Goal: Task Accomplishment & Management: Manage account settings

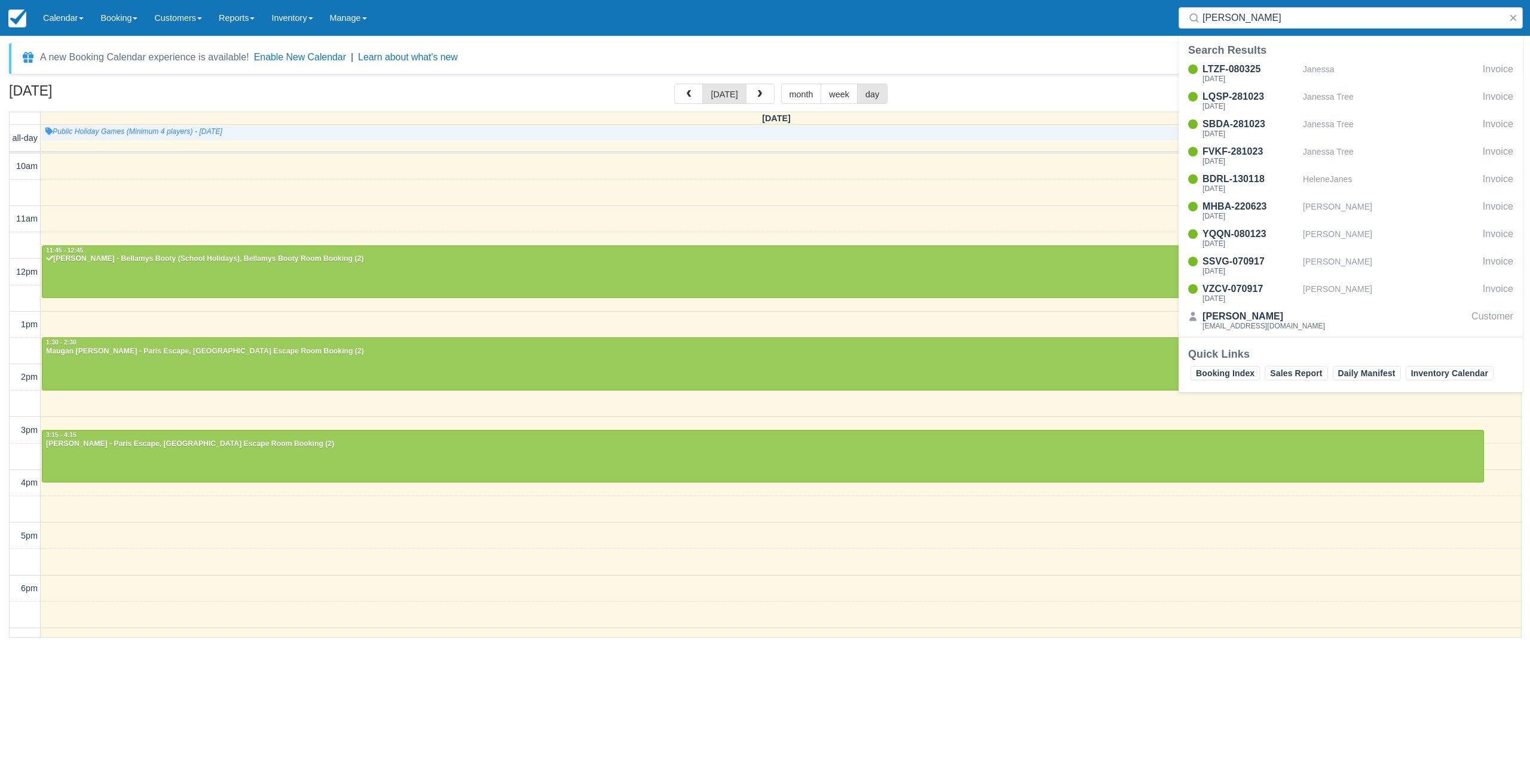
select select
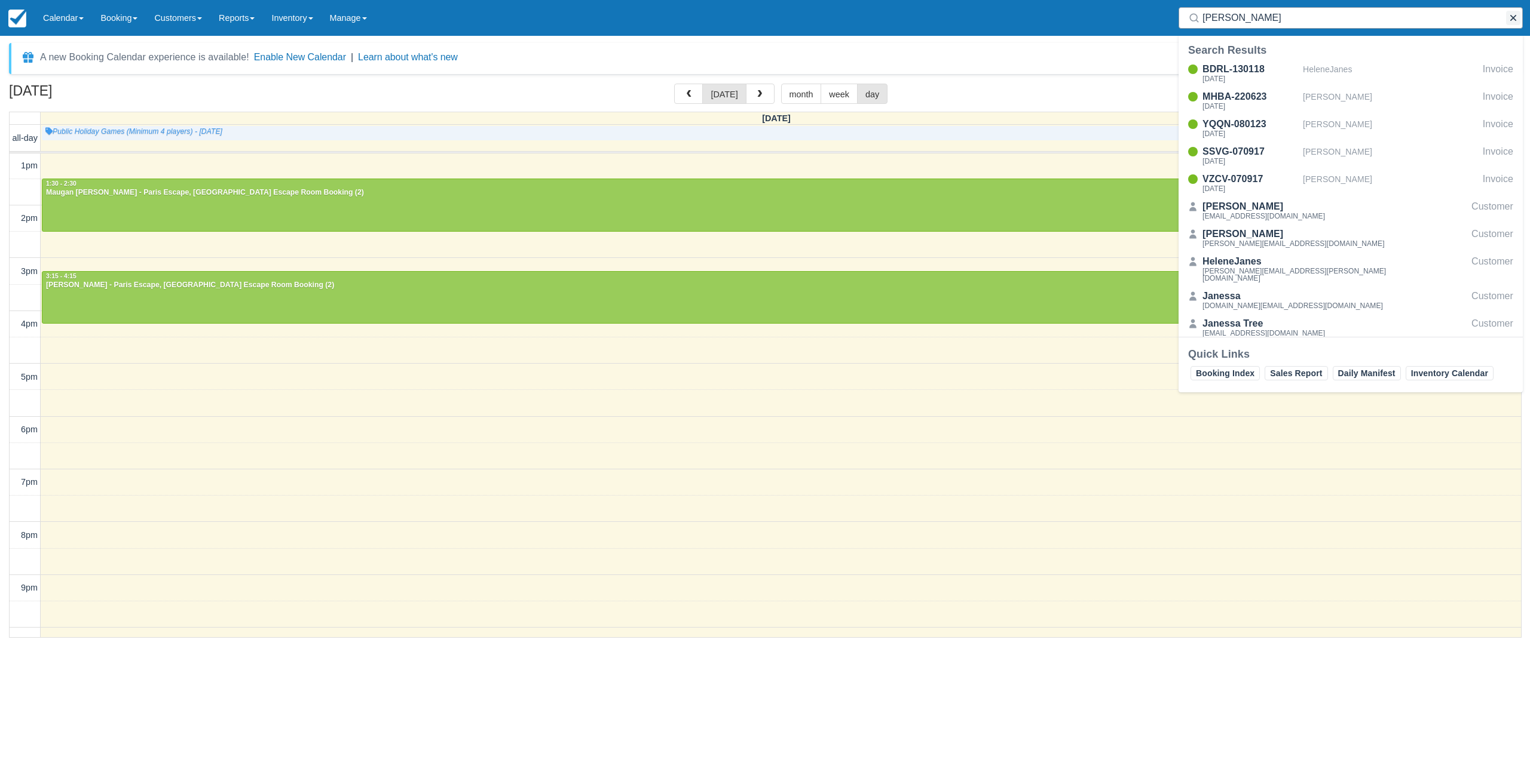
click at [1514, 18] on button "button" at bounding box center [1513, 18] width 14 height 14
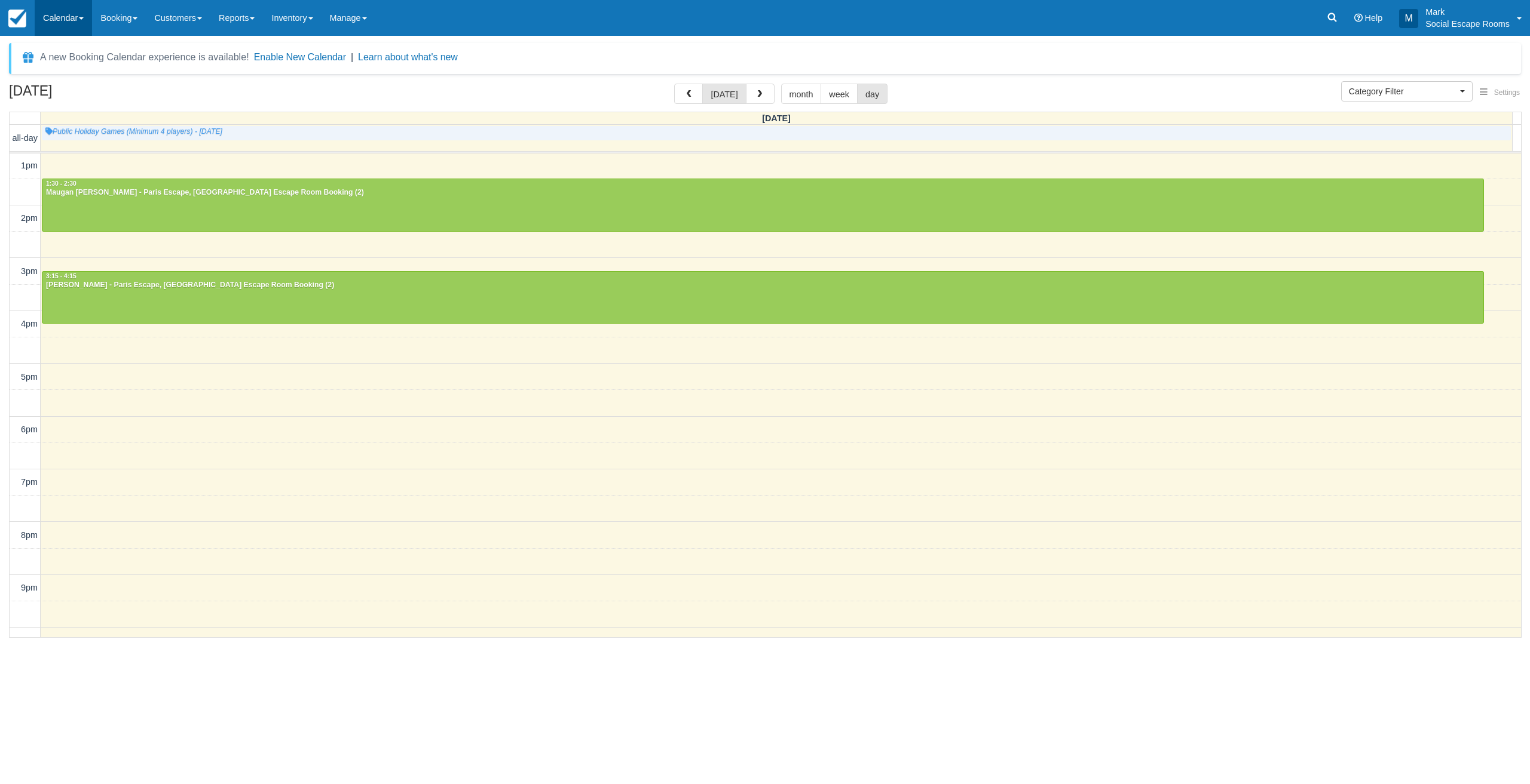
click at [63, 19] on link "Calendar" at bounding box center [64, 18] width 57 height 36
click at [62, 158] on link "Day" at bounding box center [82, 163] width 94 height 25
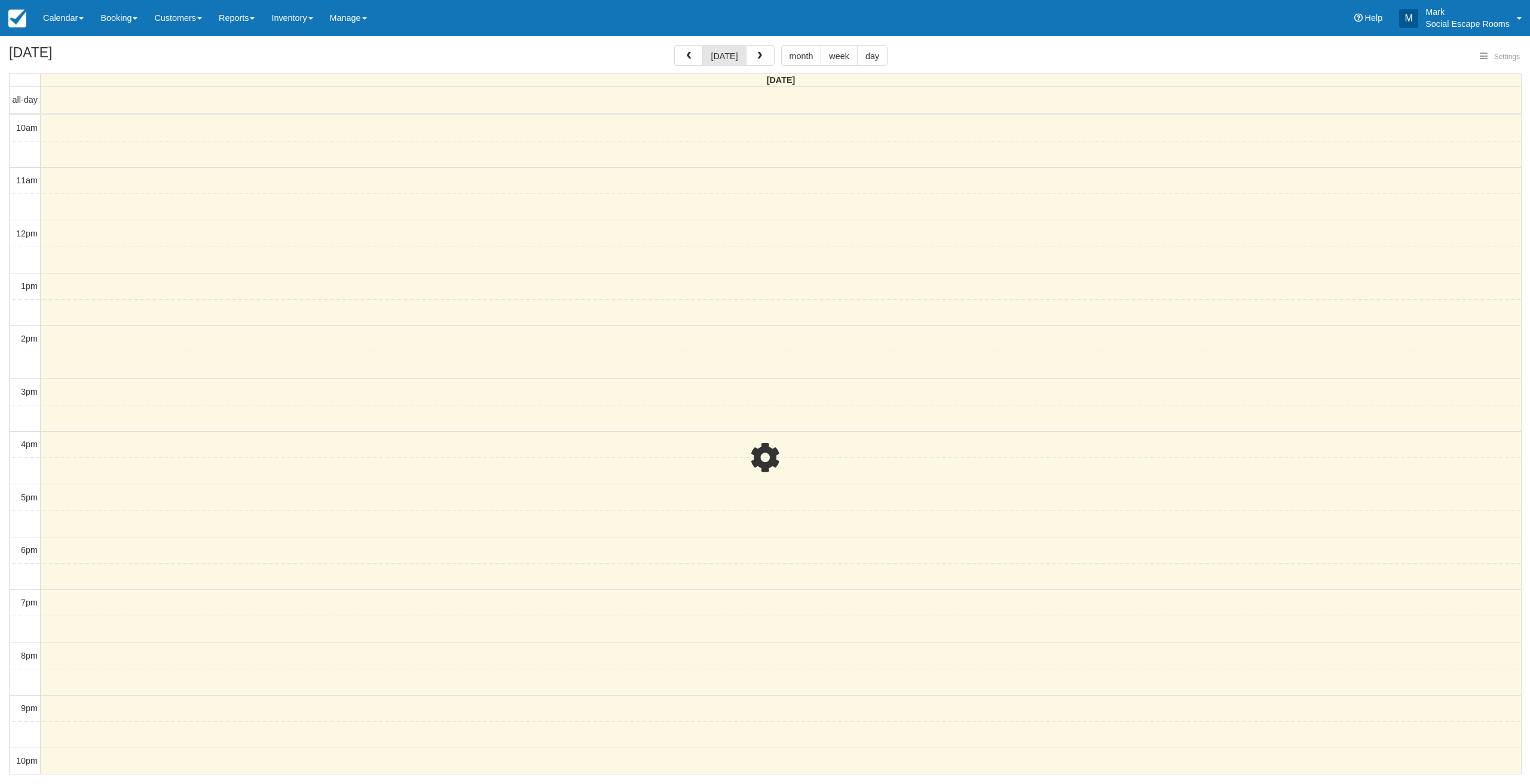
select select
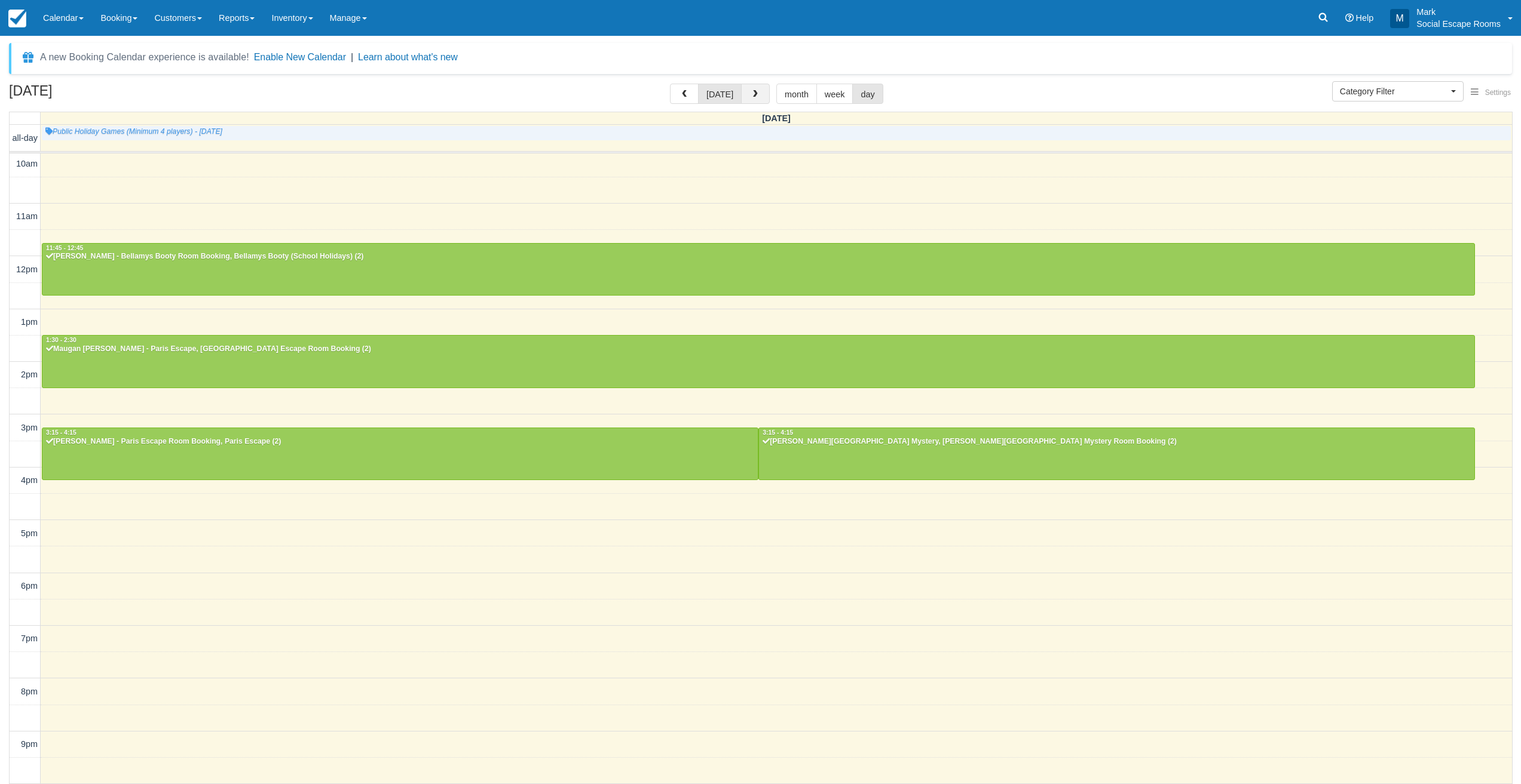
click at [755, 102] on button "button" at bounding box center [756, 93] width 29 height 21
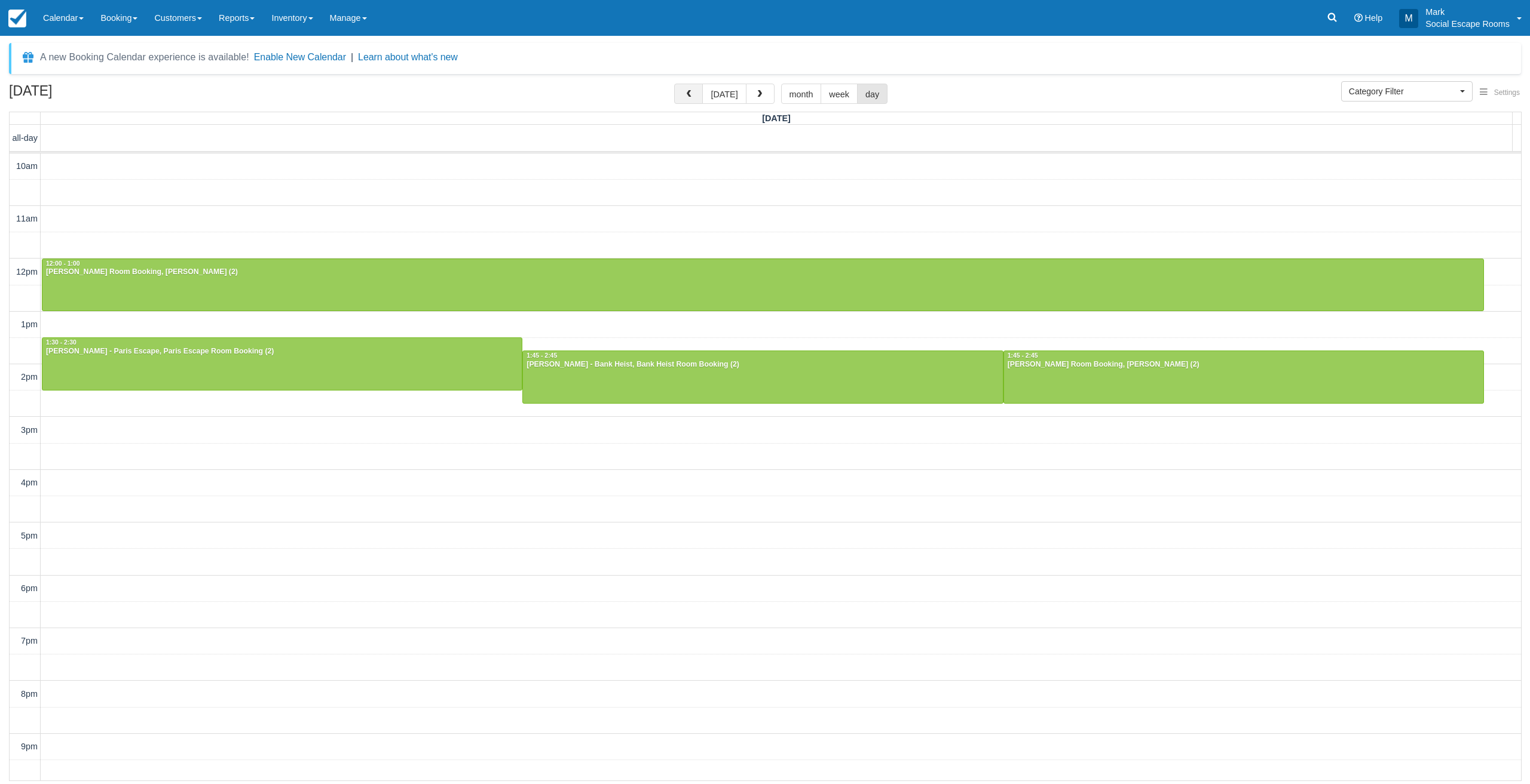
click at [696, 99] on button "button" at bounding box center [688, 93] width 29 height 21
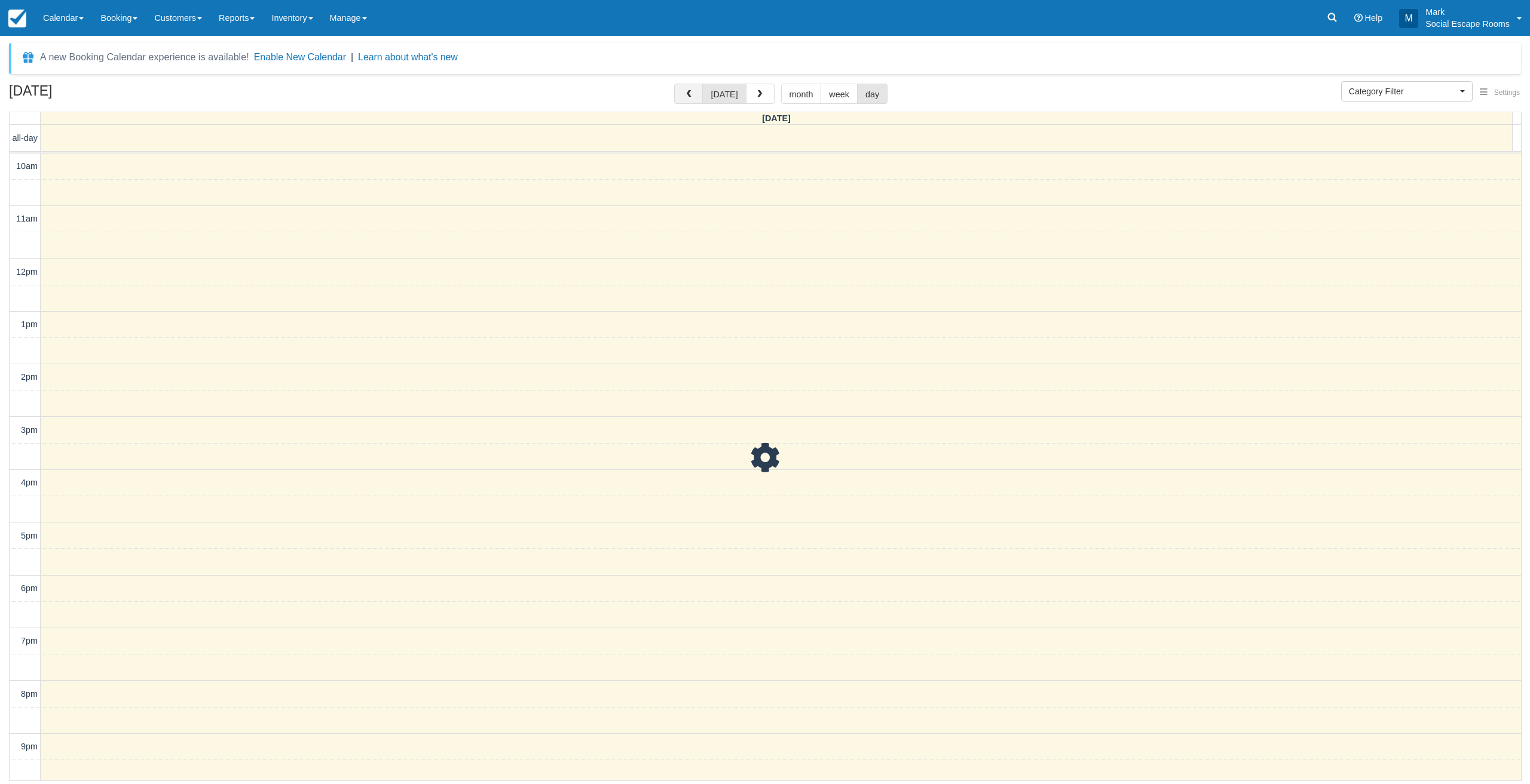
scroll to position [32, 0]
